Goal: Task Accomplishment & Management: Use online tool/utility

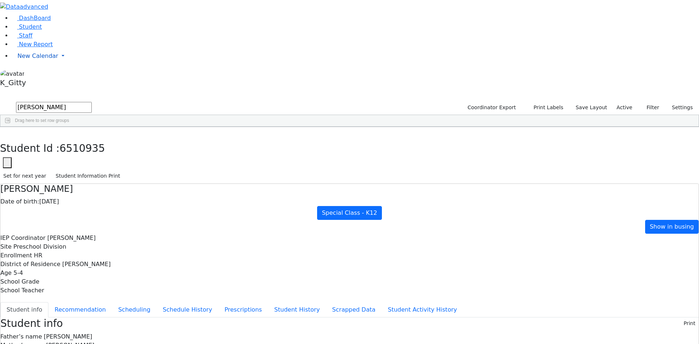
click at [67, 63] on link "New Calendar" at bounding box center [355, 56] width 687 height 15
click at [56, 83] on link "Teacher Report" at bounding box center [38, 79] width 45 height 7
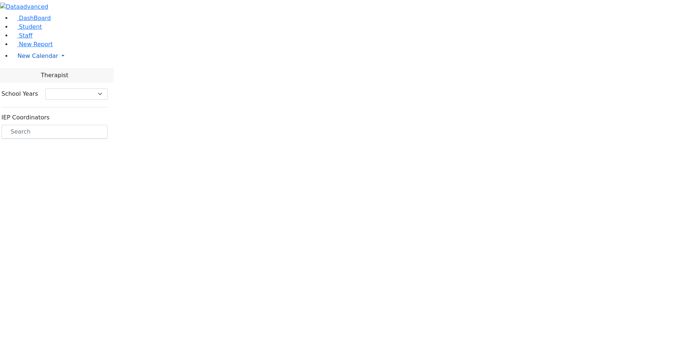
select select "212"
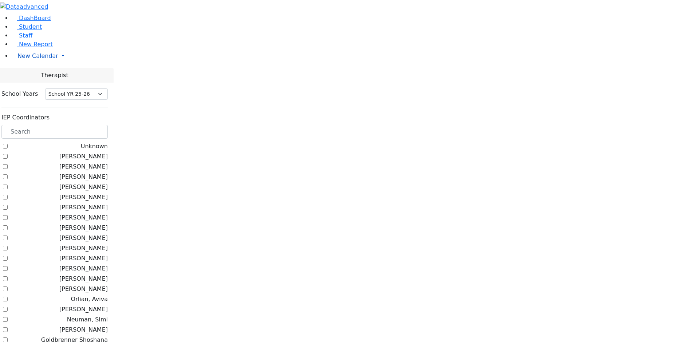
click at [67, 63] on link "New Calendar" at bounding box center [355, 56] width 687 height 15
click at [92, 152] on label "[PERSON_NAME]" at bounding box center [83, 156] width 48 height 9
click at [8, 154] on input "[PERSON_NAME]" at bounding box center [5, 156] width 5 height 5
checkbox input "true"
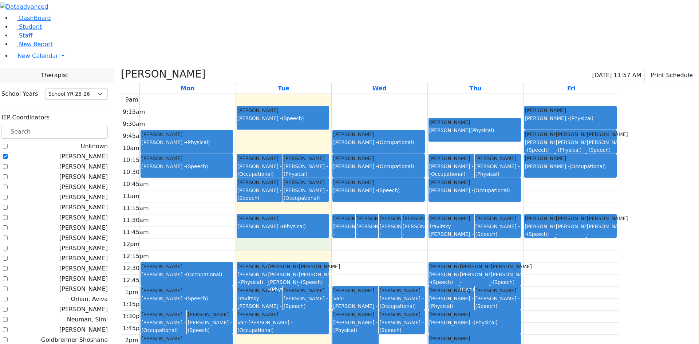
click at [372, 188] on div "9am 9:15am 9:30am 9:45am 10am 10:15am 10:30am 10:45am 11am 11:15am 11:30am 11:4…" at bounding box center [370, 238] width 498 height 288
click at [373, 286] on div "9am 9:15am 9:30am 9:45am 10am 10:15am 10:30am 10:45am 11am 11:15am 11:30am 11:4…" at bounding box center [370, 238] width 498 height 288
click at [364, 196] on div "9am 9:15am 9:30am 9:45am 10am 10:15am 10:30am 10:45am 11am 11:15am 11:30am 11:4…" at bounding box center [370, 238] width 498 height 288
click at [370, 312] on div "9am 9:15am 9:30am 9:45am 10am 10:15am 10:30am 10:45am 11am 11:15am 11:30am 11:4…" at bounding box center [370, 238] width 498 height 288
click at [340, 193] on div "9am 9:15am 9:30am 9:45am 10am 10:15am 10:30am 10:45am 11am 11:15am 11:30am 11:4…" at bounding box center [370, 238] width 498 height 288
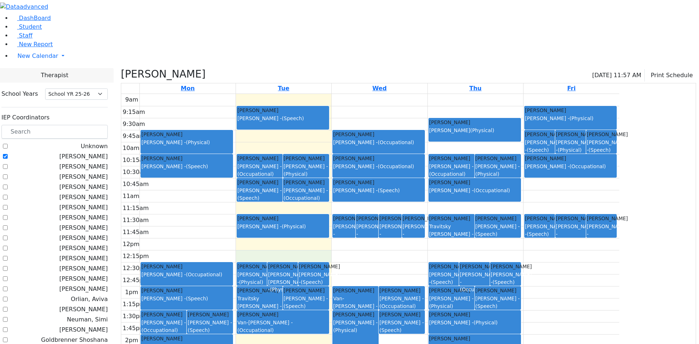
click at [365, 288] on div "9am 9:15am 9:30am 9:45am 10am 10:15am 10:30am 10:45am 11am 11:15am 11:30am 11:4…" at bounding box center [370, 238] width 498 height 288
click at [377, 195] on div "9am 9:15am 9:30am 9:45am 10am 10:15am 10:30am 10:45am 11am 11:15am 11:30am 11:4…" at bounding box center [370, 238] width 498 height 288
click at [366, 292] on div "9am 9:15am 9:30am 9:45am 10am 10:15am 10:30am 10:45am 11am 11:15am 11:30am 11:4…" at bounding box center [370, 238] width 498 height 288
click at [386, 198] on div "9am 9:15am 9:30am 9:45am 10am 10:15am 10:30am 10:45am 11am 11:15am 11:30am 11:4…" at bounding box center [370, 238] width 498 height 288
click at [389, 289] on div "9am 9:15am 9:30am 9:45am 10am 10:15am 10:30am 10:45am 11am 11:15am 11:30am 11:4…" at bounding box center [370, 238] width 498 height 288
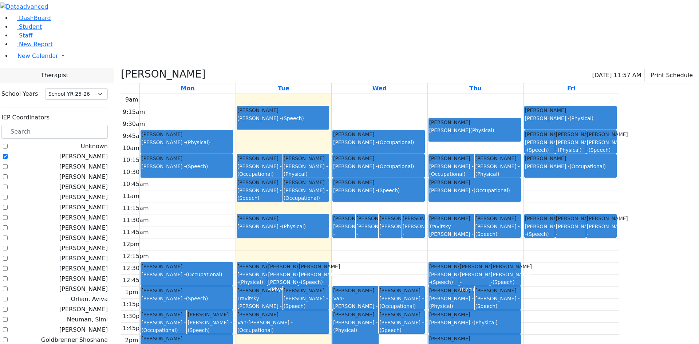
click at [328, 215] on div "[PERSON_NAME] [PERSON_NAME] - (Physical)" at bounding box center [282, 223] width 91 height 16
click at [373, 281] on div "9am 9:15am 9:30am 9:45am 10am 10:15am 10:30am 10:45am 11am 11:15am 11:30am 11:4…" at bounding box center [370, 238] width 498 height 288
click at [369, 317] on div "9am 9:15am 9:30am 9:45am 10am 10:15am 10:30am 10:45am 11am 11:15am 11:30am 11:4…" at bounding box center [370, 238] width 498 height 288
click at [245, 190] on div "9am 9:15am 9:30am 9:45am 10am 10:15am 10:30am 10:45am 11am 11:15am 11:30am 11:4…" at bounding box center [370, 238] width 498 height 288
click at [619, 230] on div "9am 9:15am 9:30am 9:45am 10am 10:15am 10:30am 10:45am 11am 11:15am 11:30am 11:4…" at bounding box center [370, 238] width 498 height 288
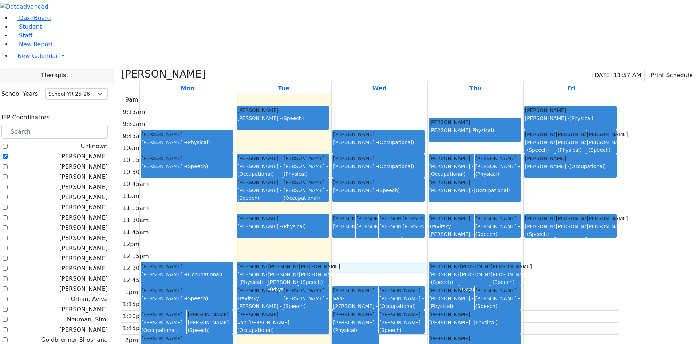
click at [435, 215] on div "9am 9:15am 9:30am 9:45am 10am 10:15am 10:30am 10:45am 11am 11:15am 11:30am 11:4…" at bounding box center [370, 238] width 498 height 288
